Goal: Task Accomplishment & Management: Manage account settings

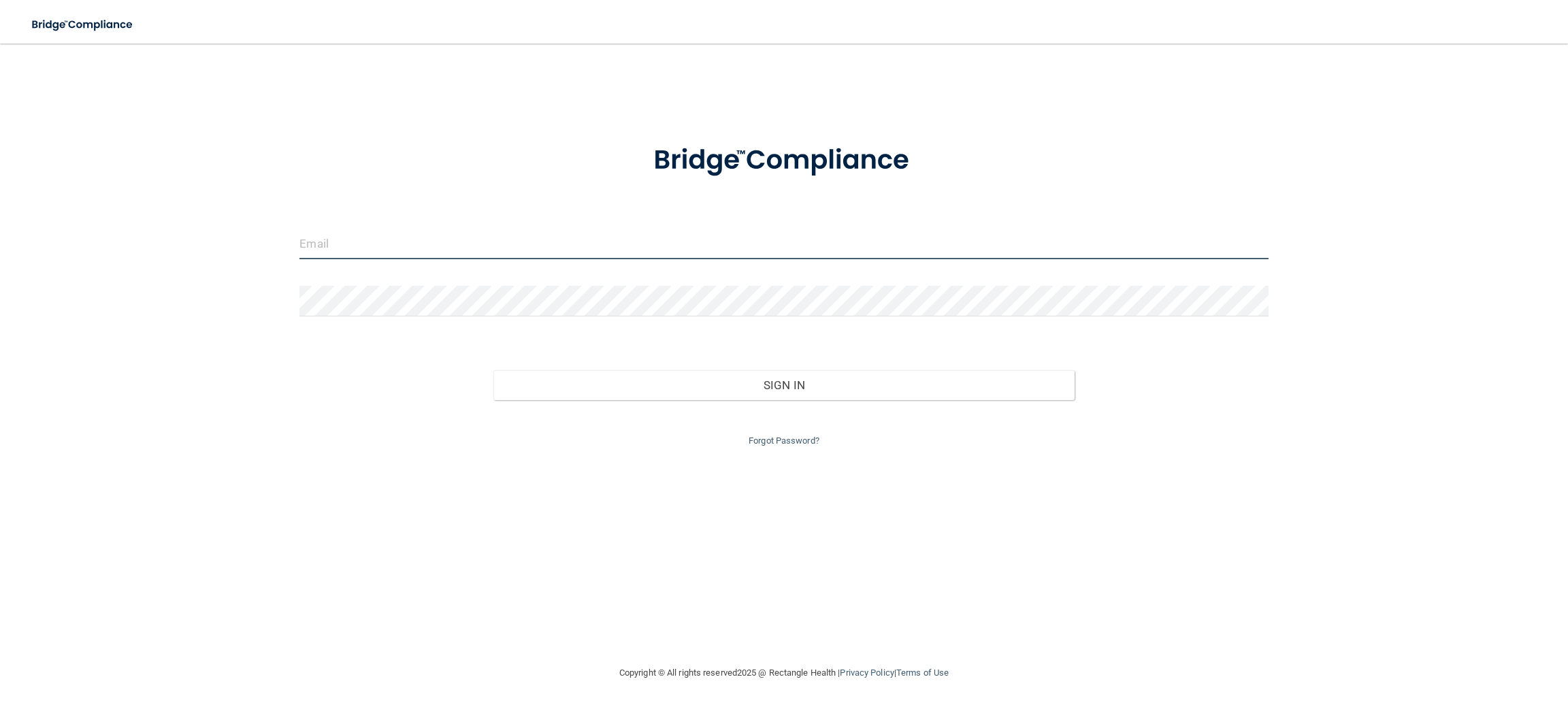
click at [424, 248] on input "email" at bounding box center [783, 243] width 968 height 30
click at [317, 239] on input "email" at bounding box center [783, 243] width 968 height 30
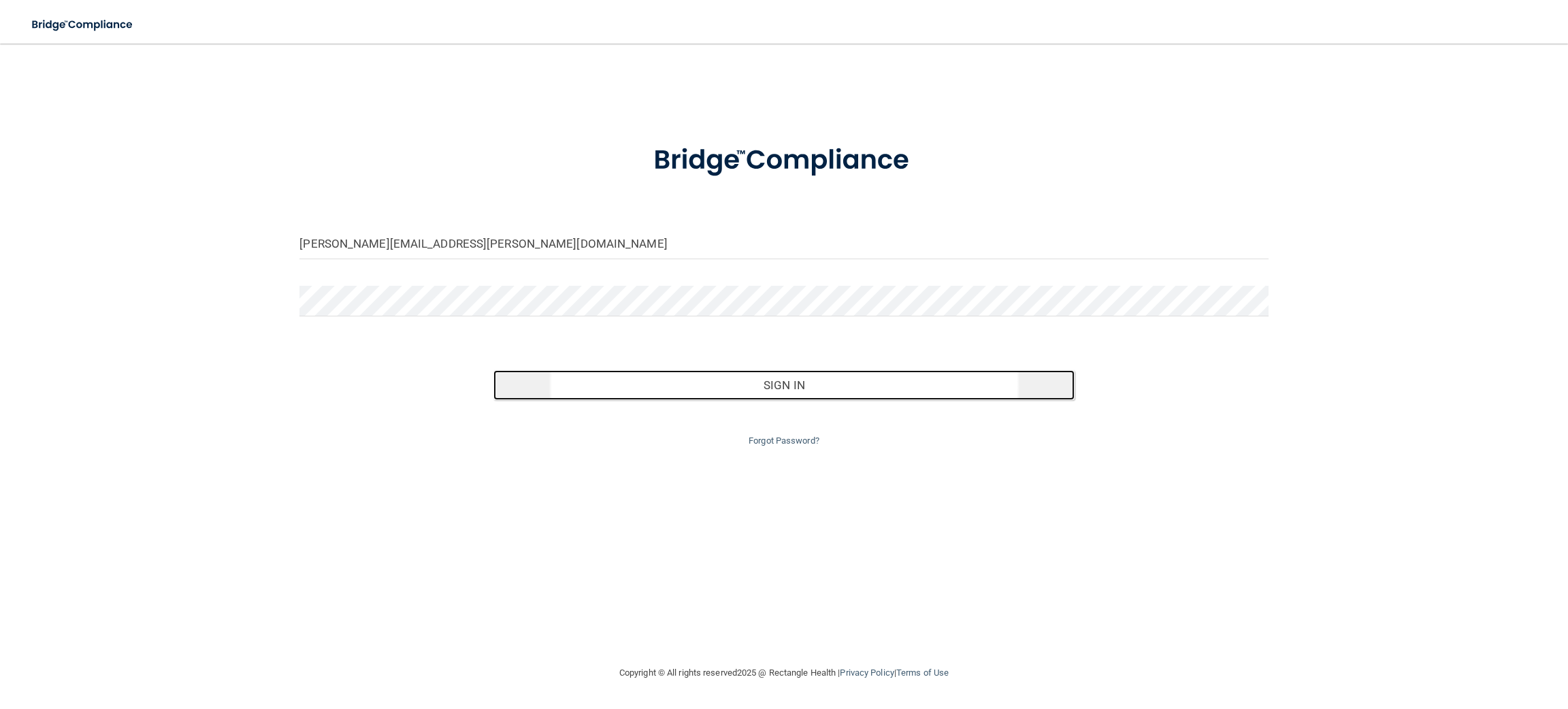
click at [759, 386] on button "Sign In" at bounding box center [783, 385] width 581 height 30
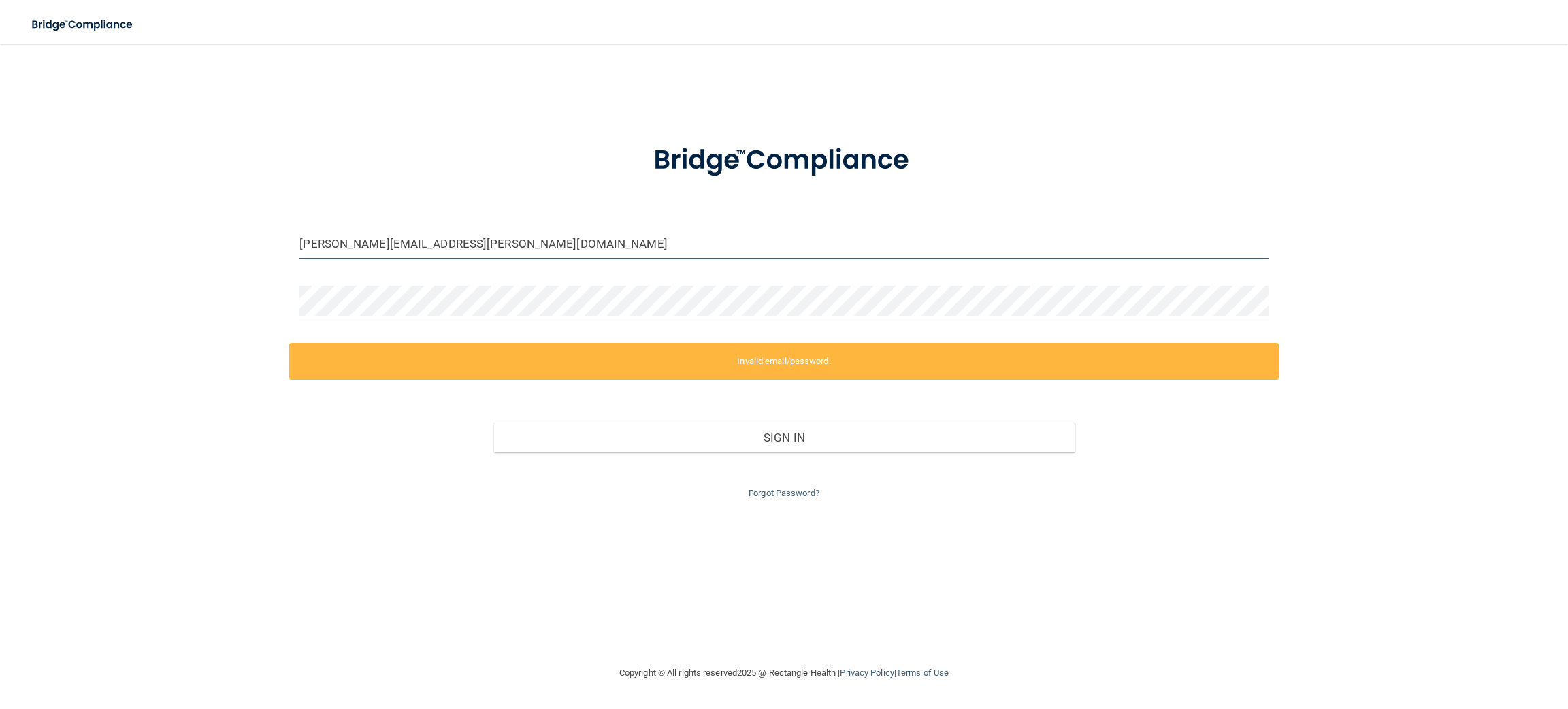
click at [470, 251] on input "kallie.taylor@fyzical.com" at bounding box center [783, 243] width 968 height 30
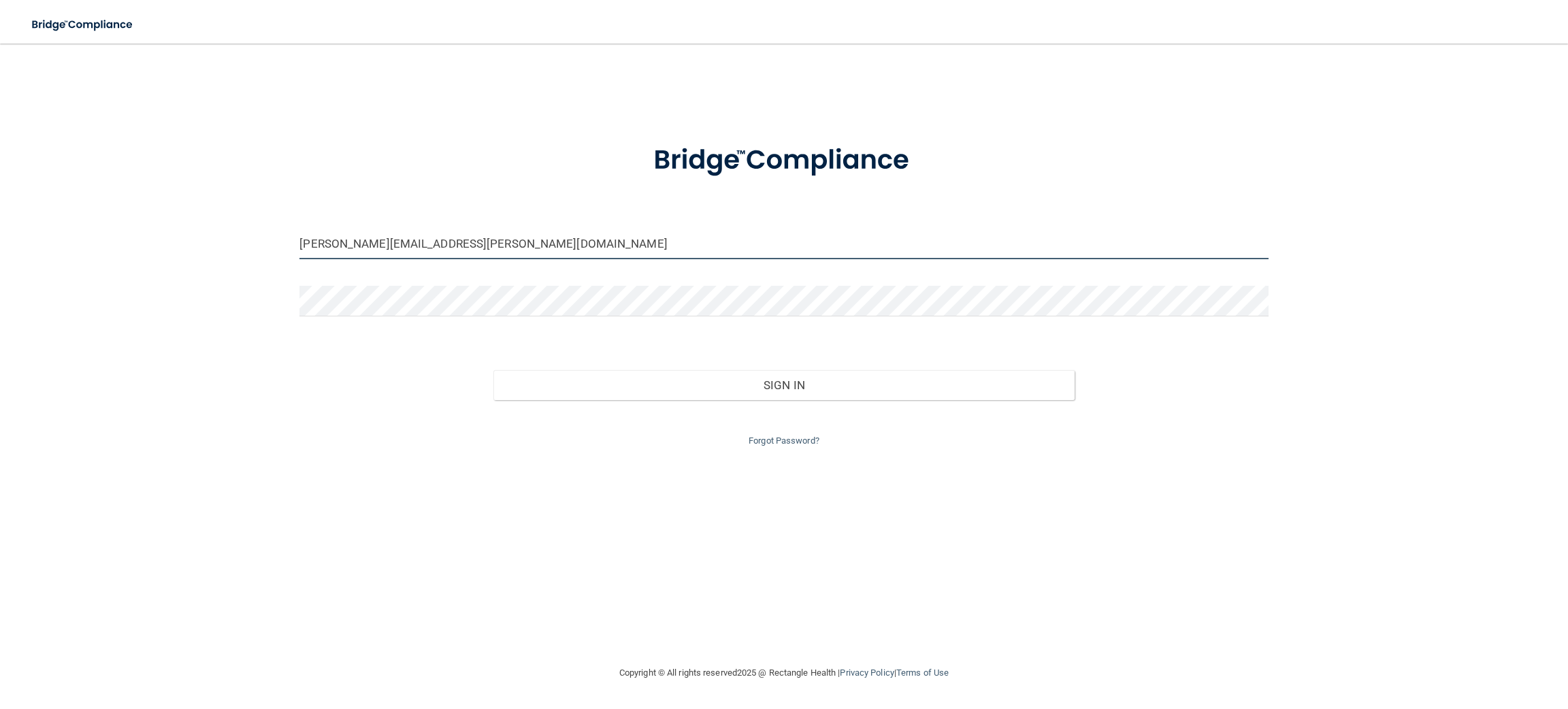
type input "kallie.taylor@fyzical.com"
click at [239, 329] on div "kallie.taylor@fyzical.com Invalid email/password. You don't have permission to …" at bounding box center [784, 354] width 1513 height 594
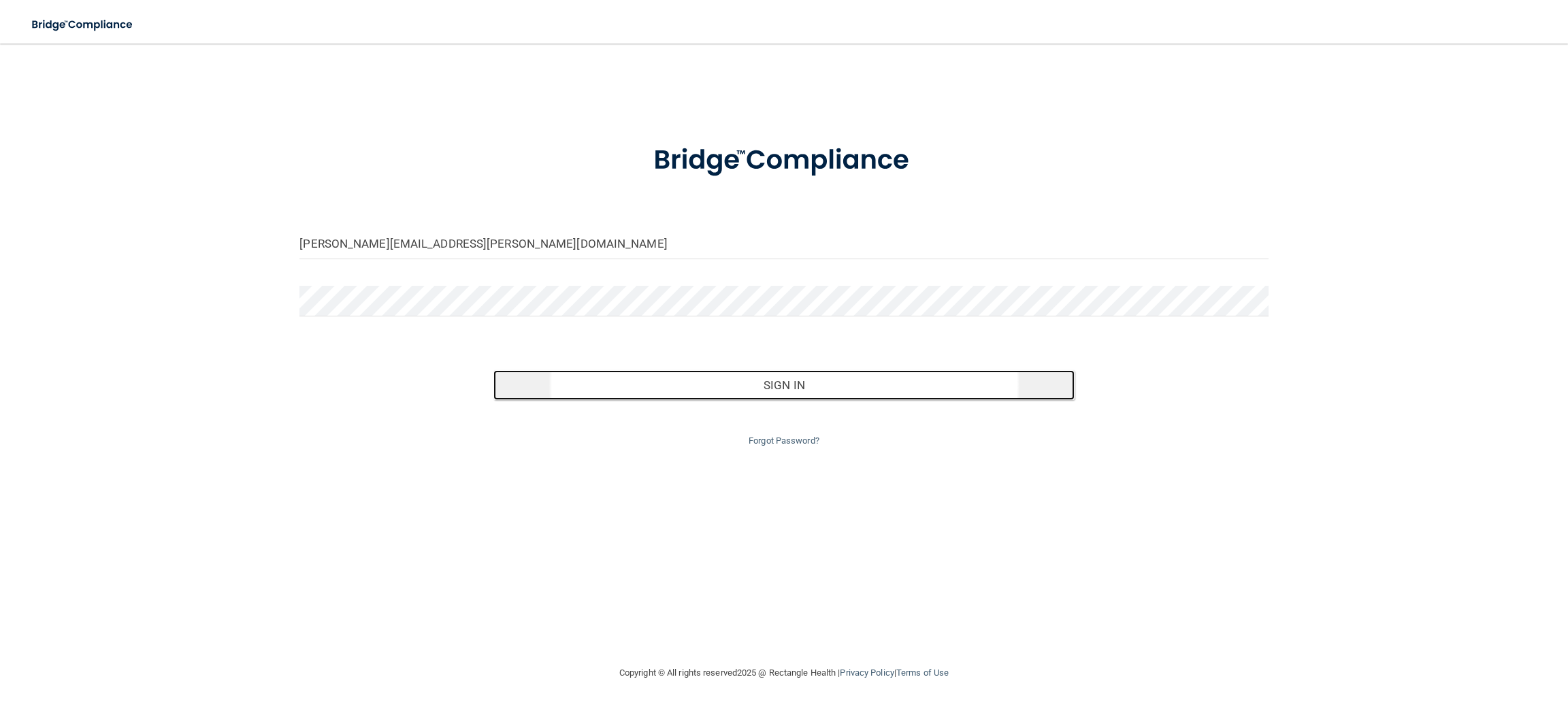
click at [793, 382] on button "Sign In" at bounding box center [783, 385] width 581 height 30
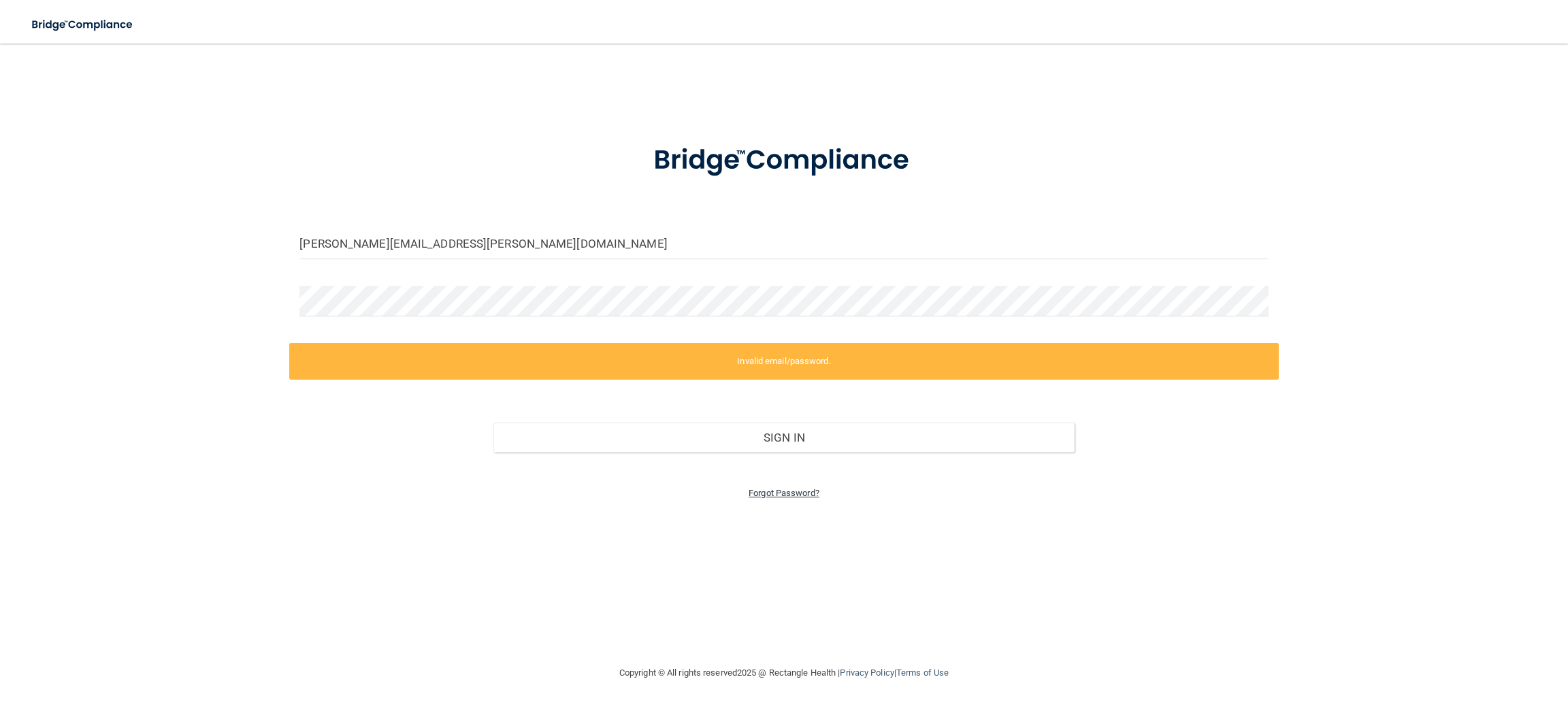
click at [771, 492] on link "Forgot Password?" at bounding box center [783, 493] width 71 height 10
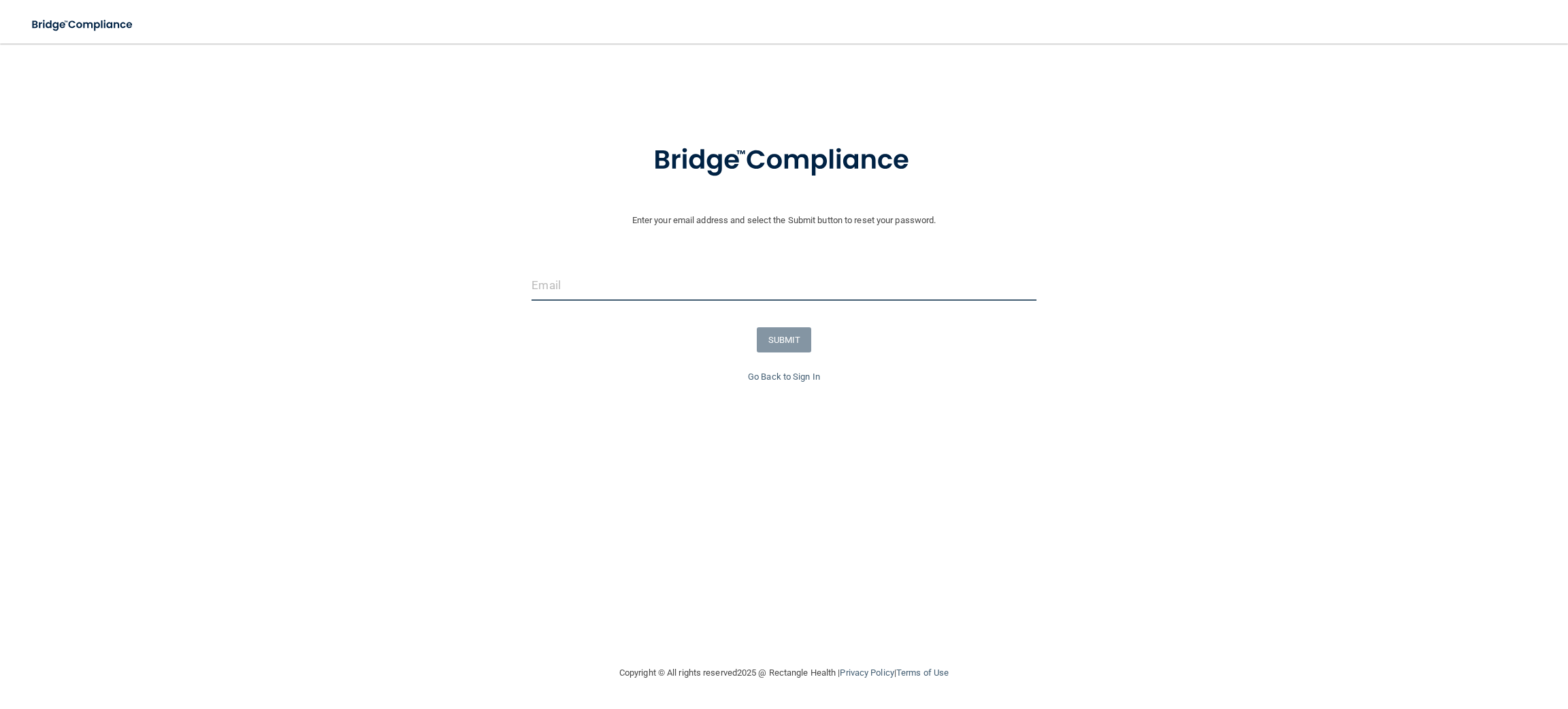
click at [640, 283] on input "email" at bounding box center [784, 284] width 504 height 30
type input "kallie.taylor@fyzical.com"
click at [780, 343] on button "SUBMIT" at bounding box center [784, 340] width 56 height 25
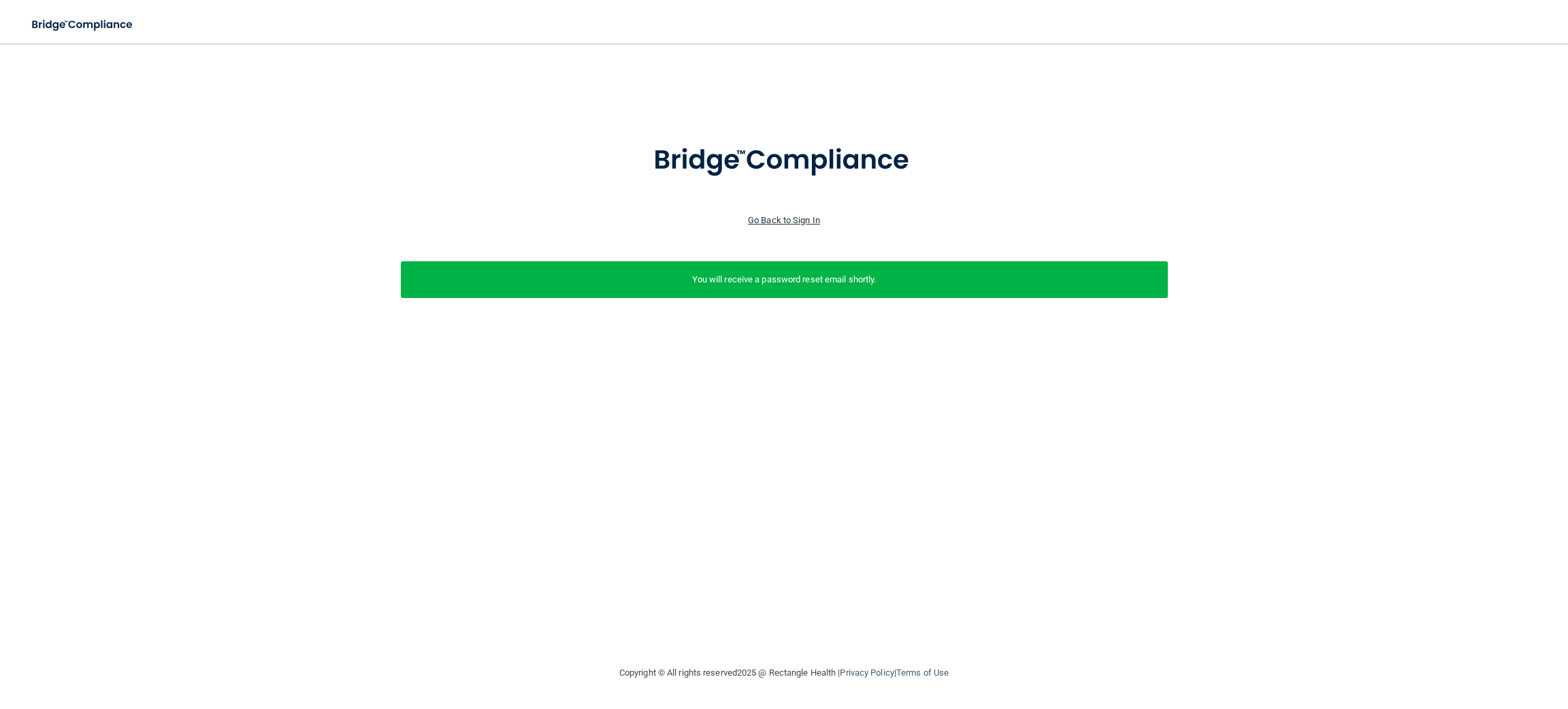
click at [787, 222] on link "Go Back to Sign In" at bounding box center [784, 220] width 72 height 10
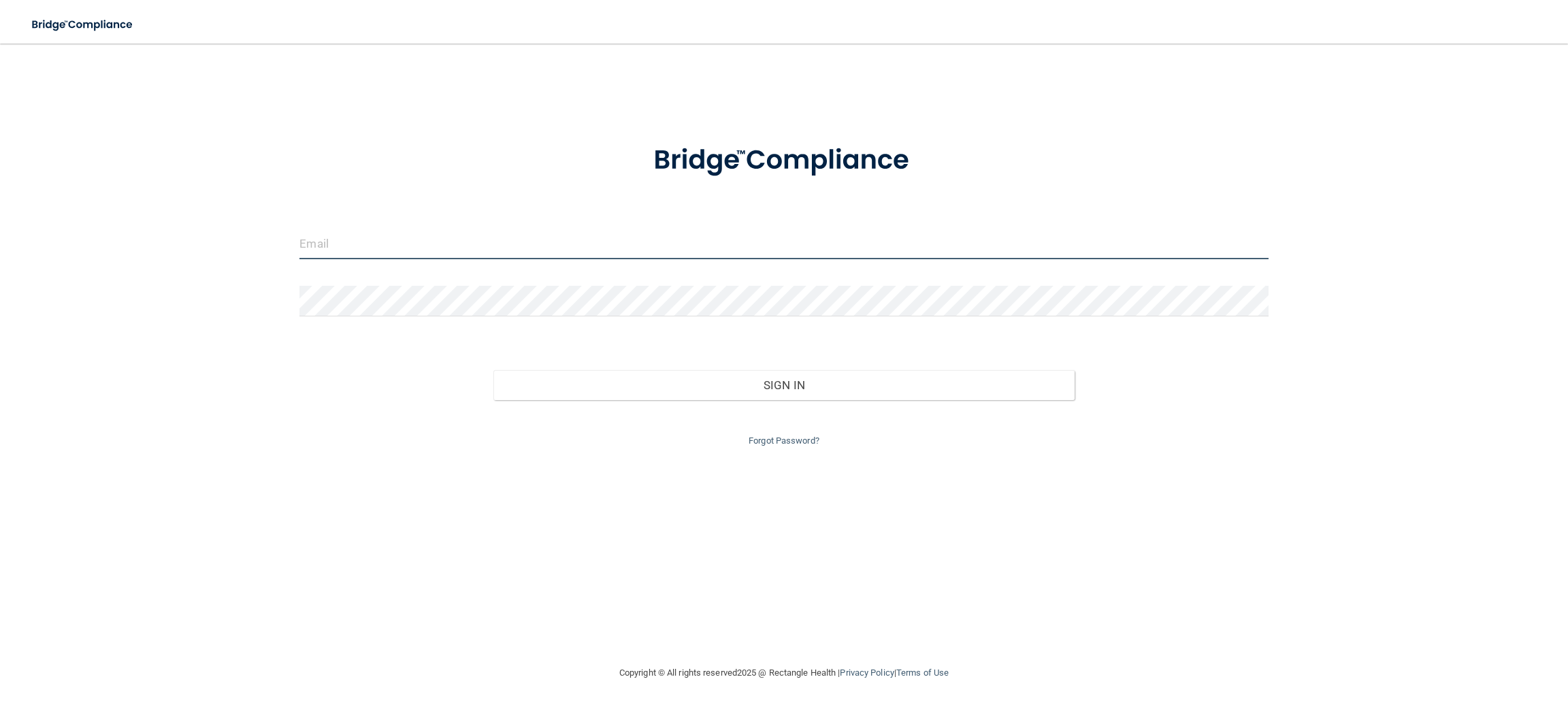
click at [317, 247] on input "email" at bounding box center [783, 243] width 968 height 30
type input "kallie.taylor@fyzical.com"
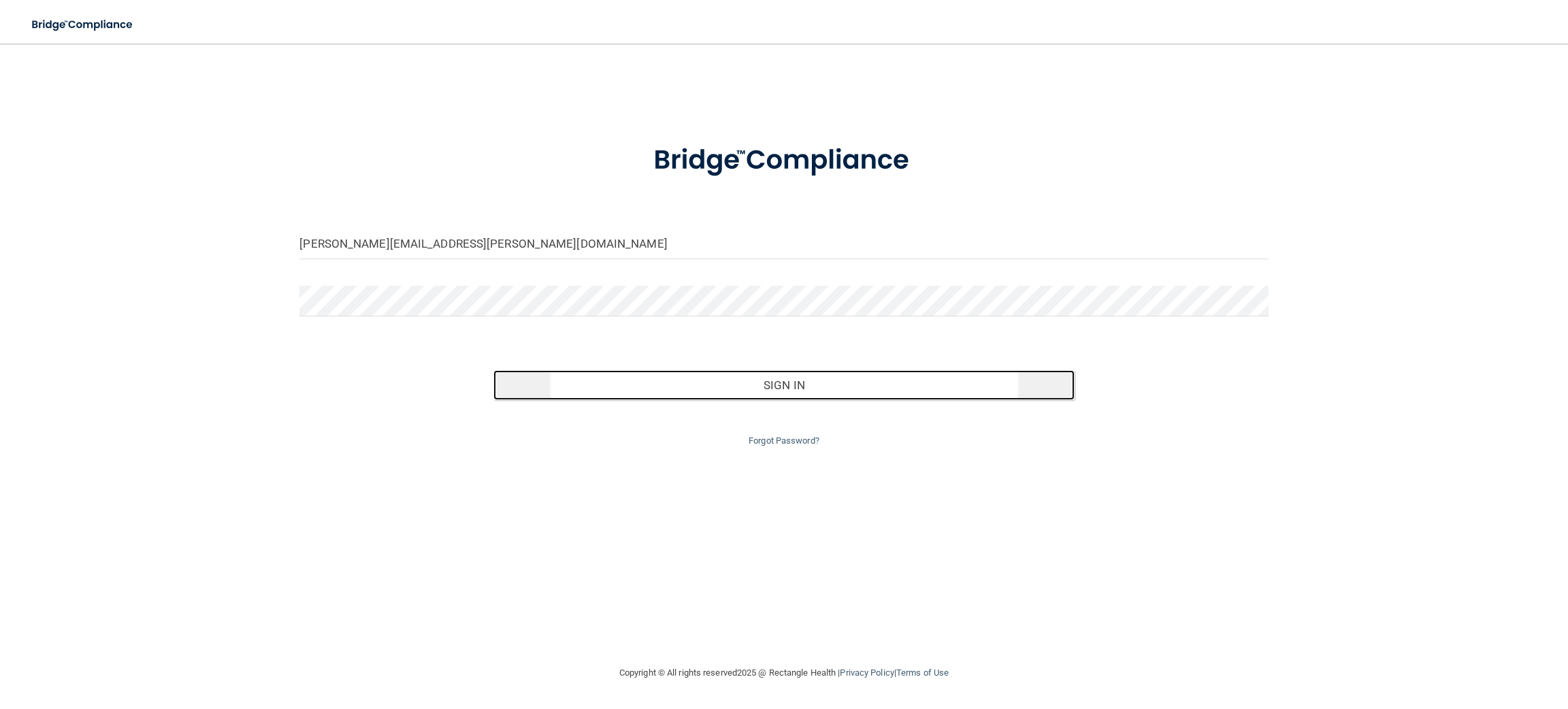
click at [772, 380] on button "Sign In" at bounding box center [783, 385] width 581 height 30
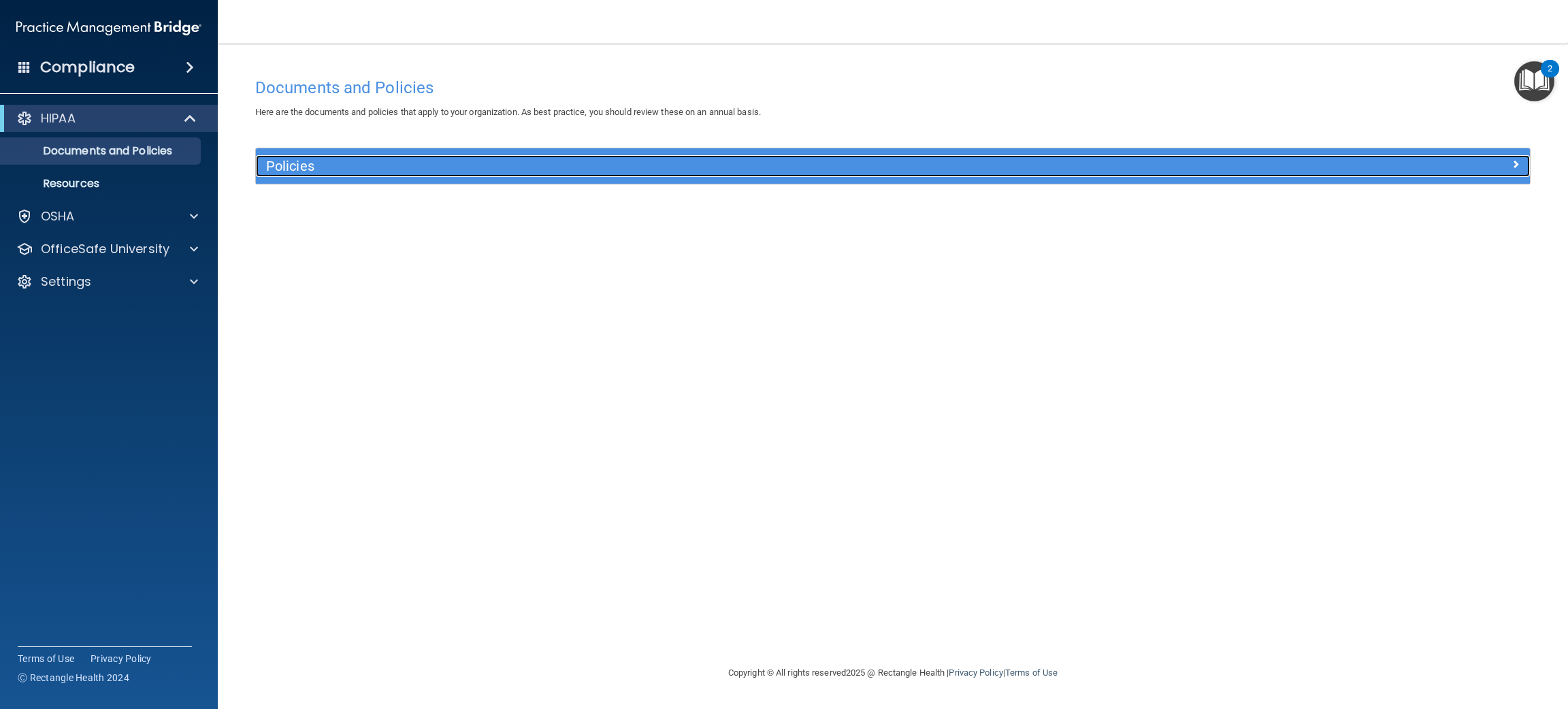
click at [871, 170] on h5 "Policies" at bounding box center [733, 166] width 935 height 15
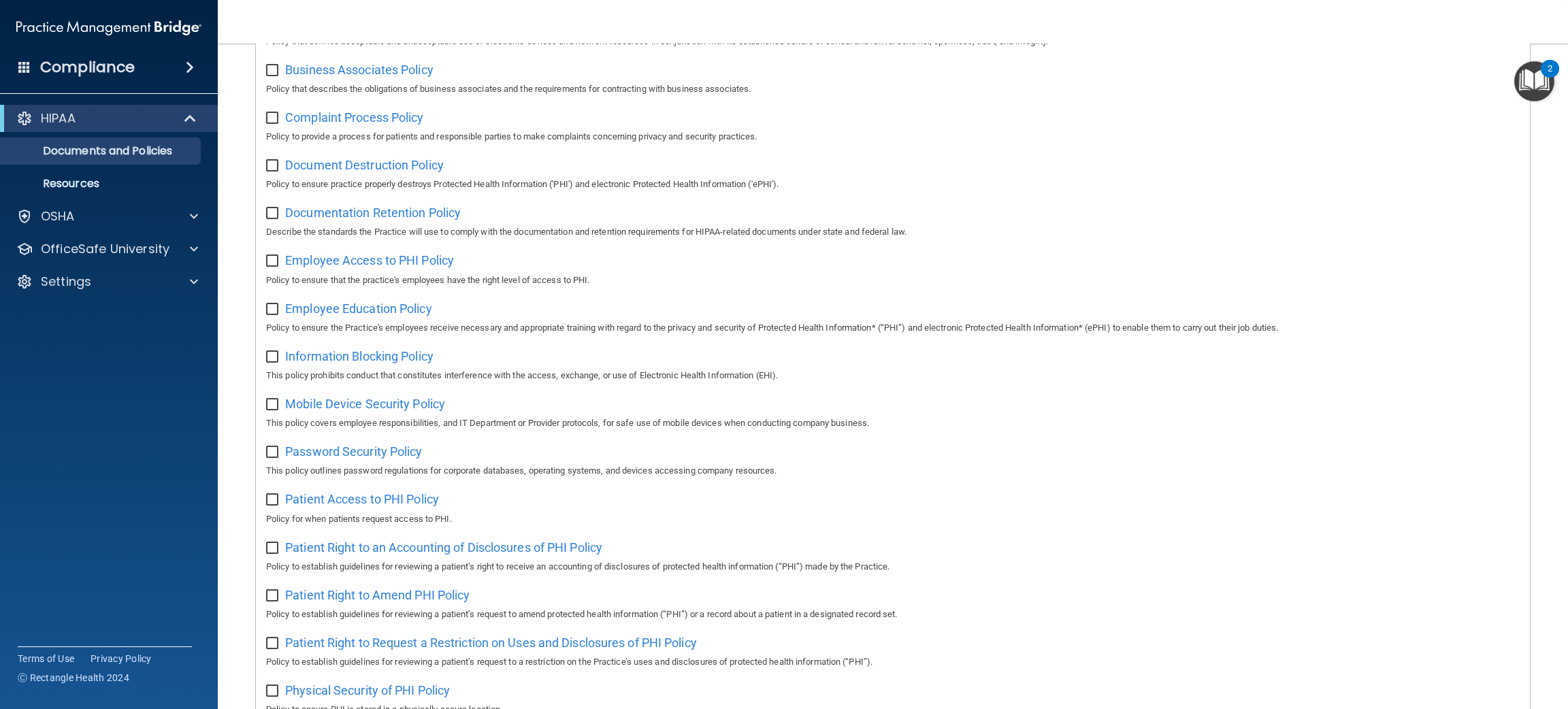
scroll to position [216, 0]
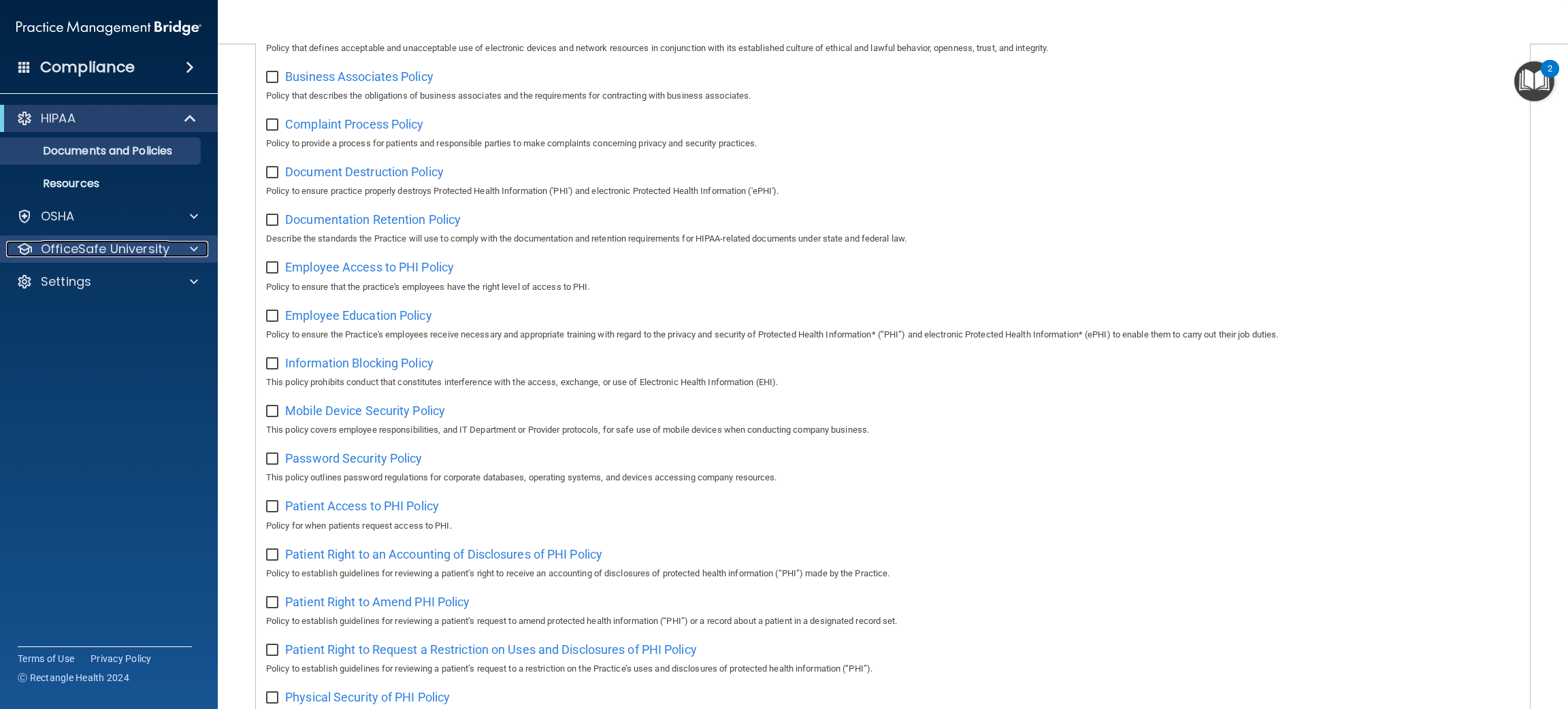
click at [197, 245] on span at bounding box center [194, 248] width 8 height 17
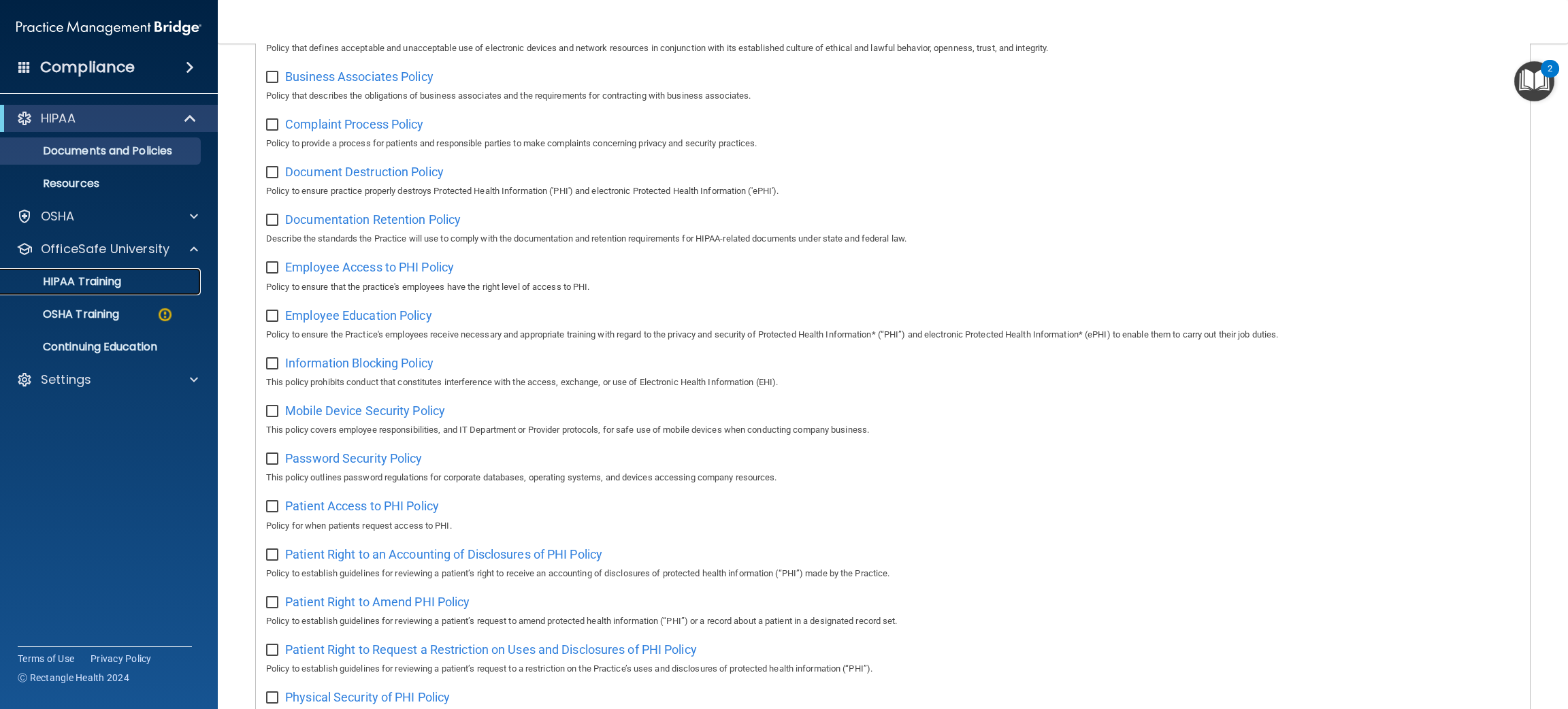
click at [103, 285] on p "HIPAA Training" at bounding box center [64, 281] width 112 height 14
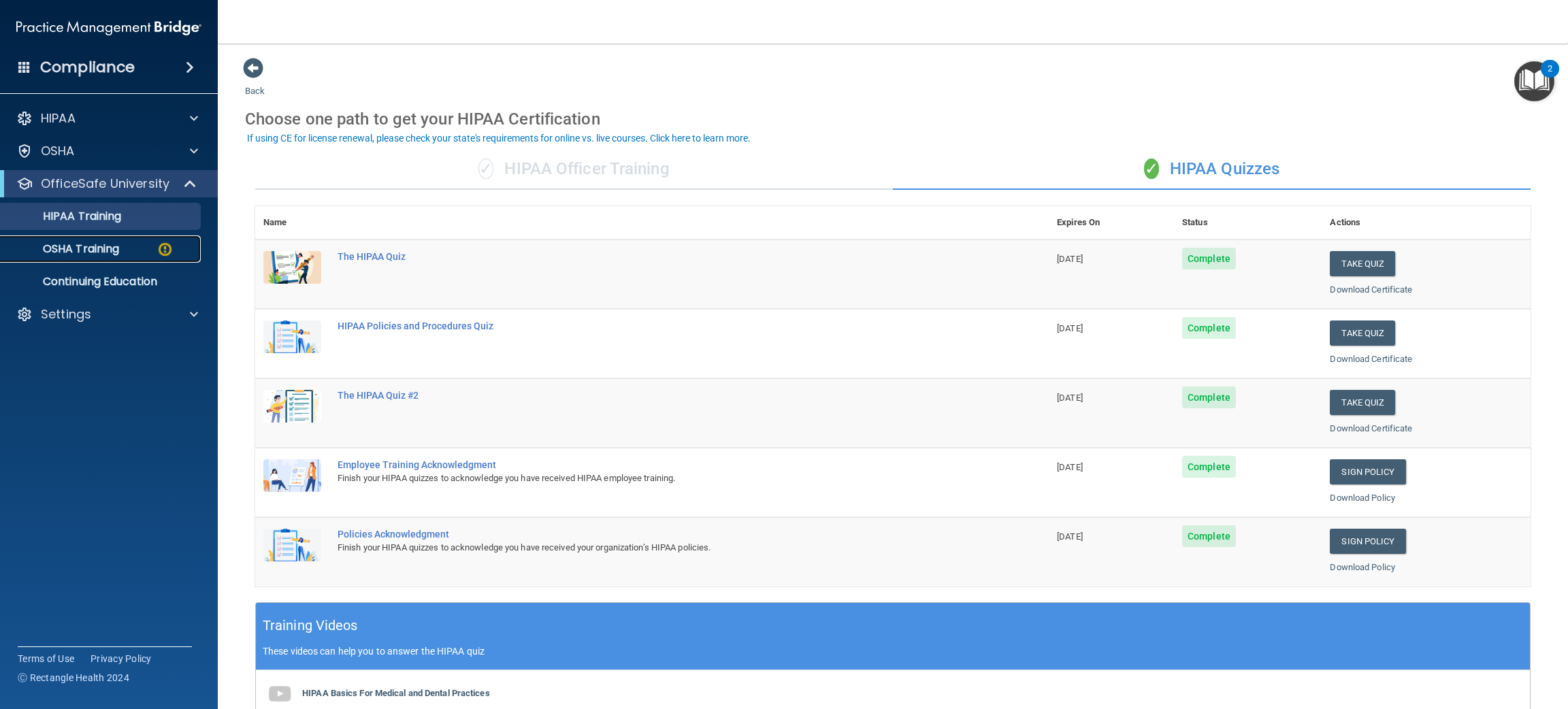
click at [103, 243] on p "OSHA Training" at bounding box center [63, 249] width 110 height 14
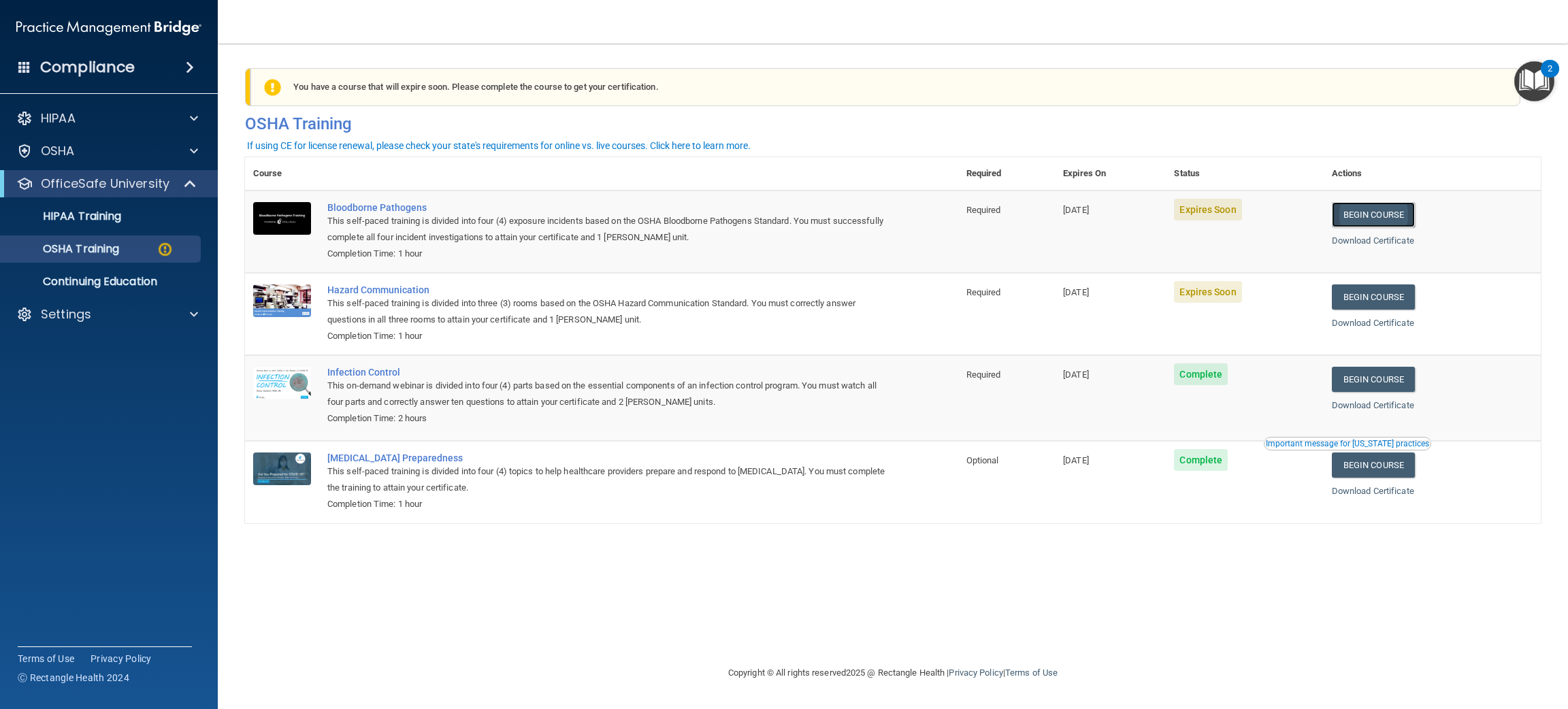
click at [1371, 215] on link "Begin Course" at bounding box center [1372, 214] width 83 height 25
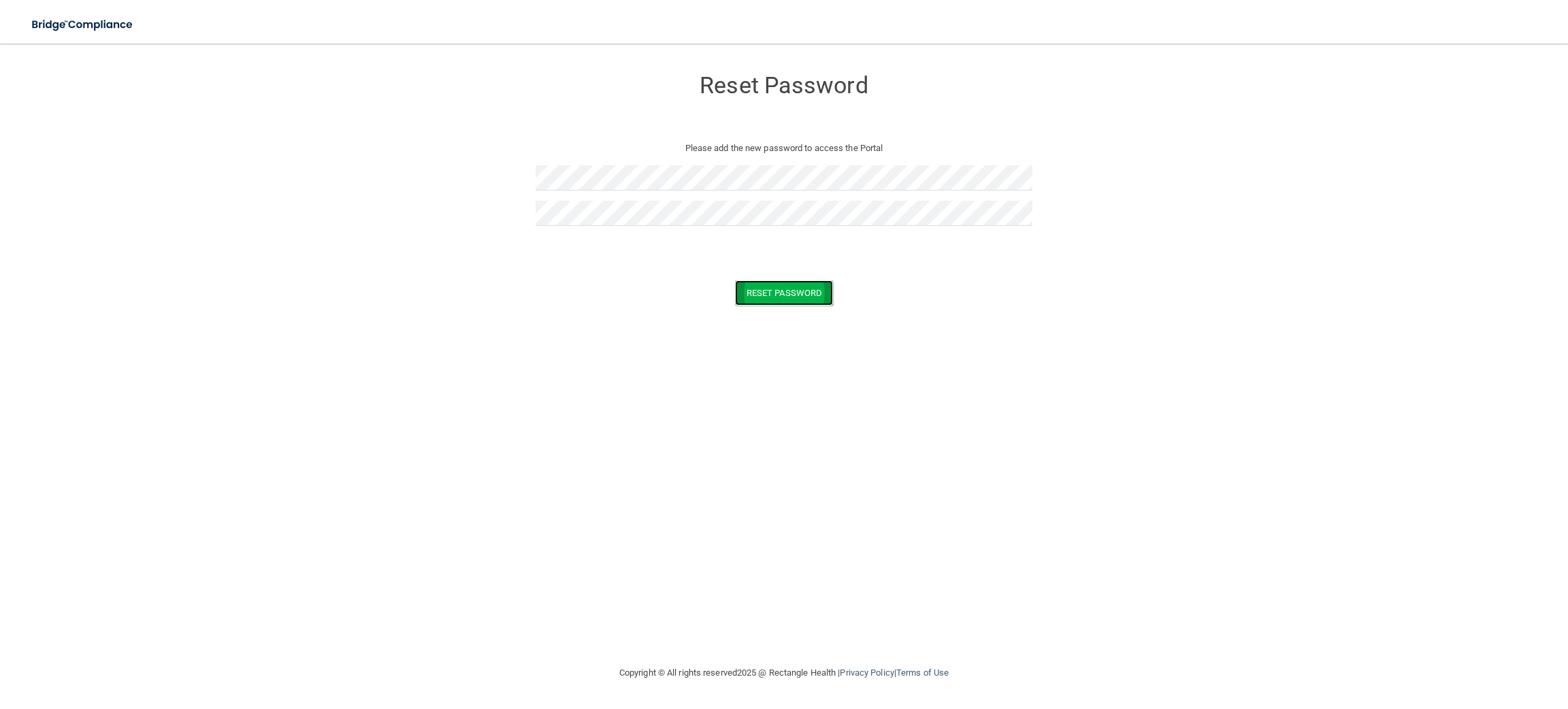
click at [758, 285] on button "Reset Password" at bounding box center [784, 293] width 98 height 25
